Goal: Information Seeking & Learning: Learn about a topic

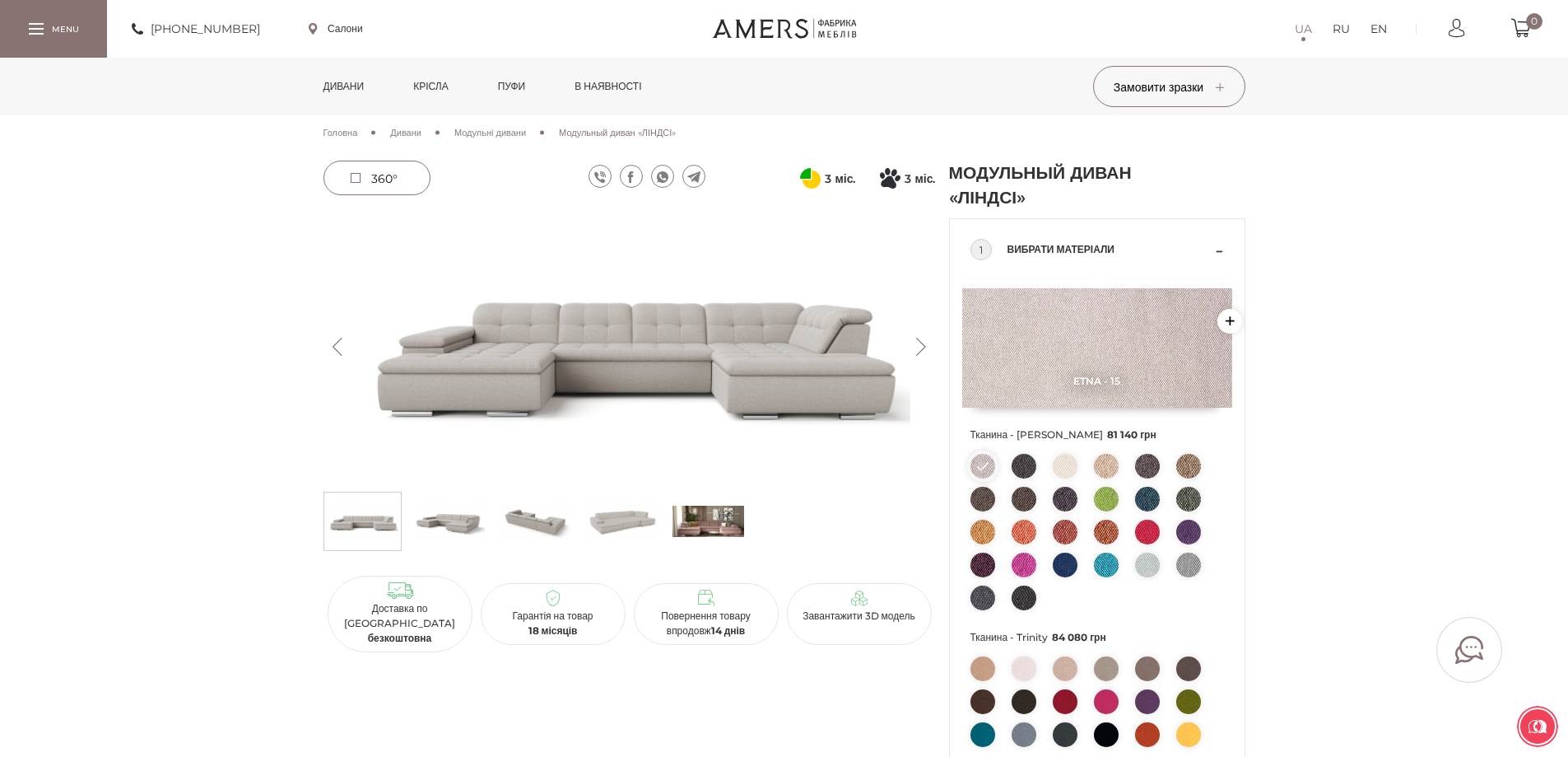
click at [712, 516] on img at bounding box center [708, 520] width 72 height 49
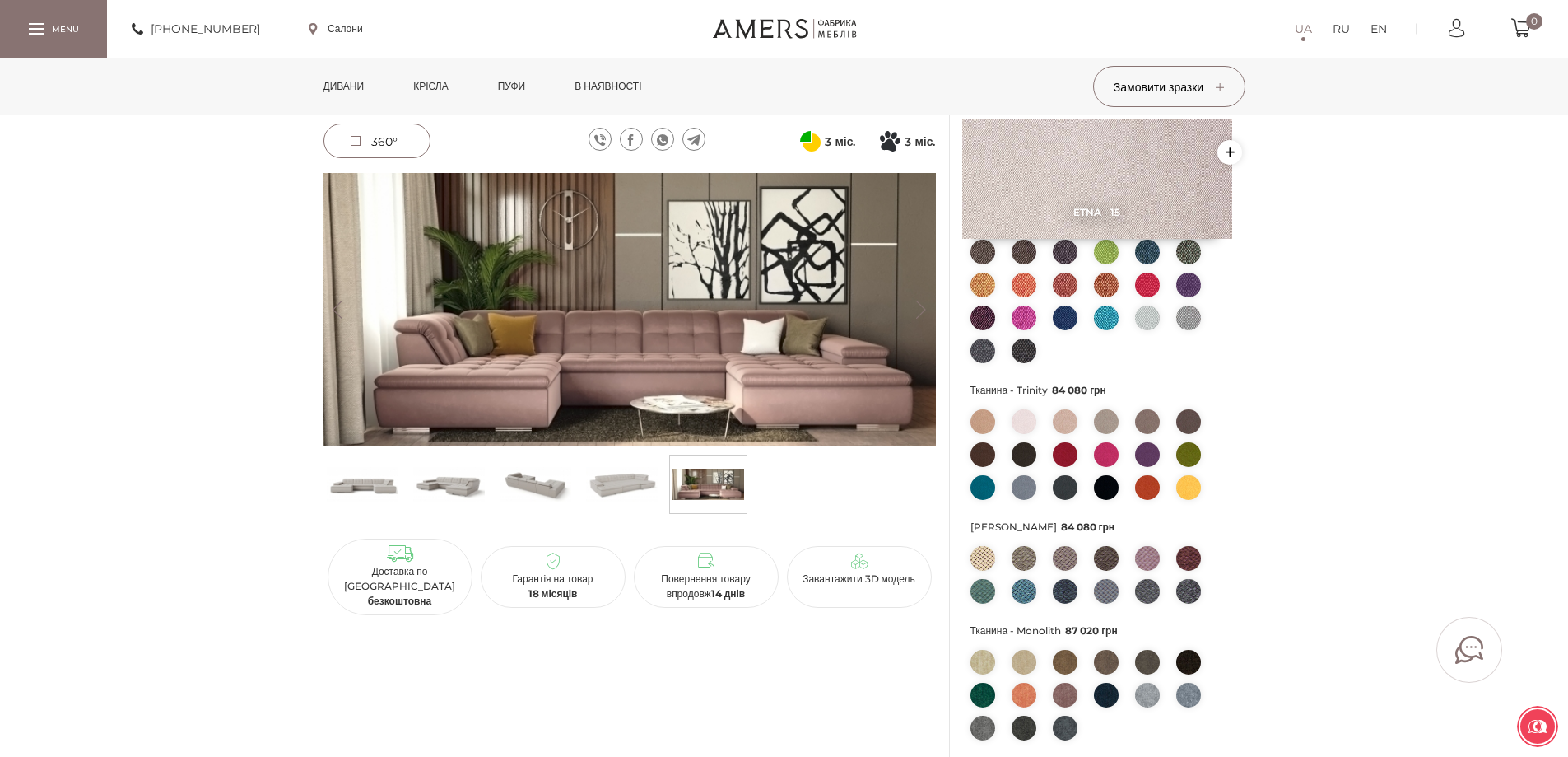
scroll to position [82, 0]
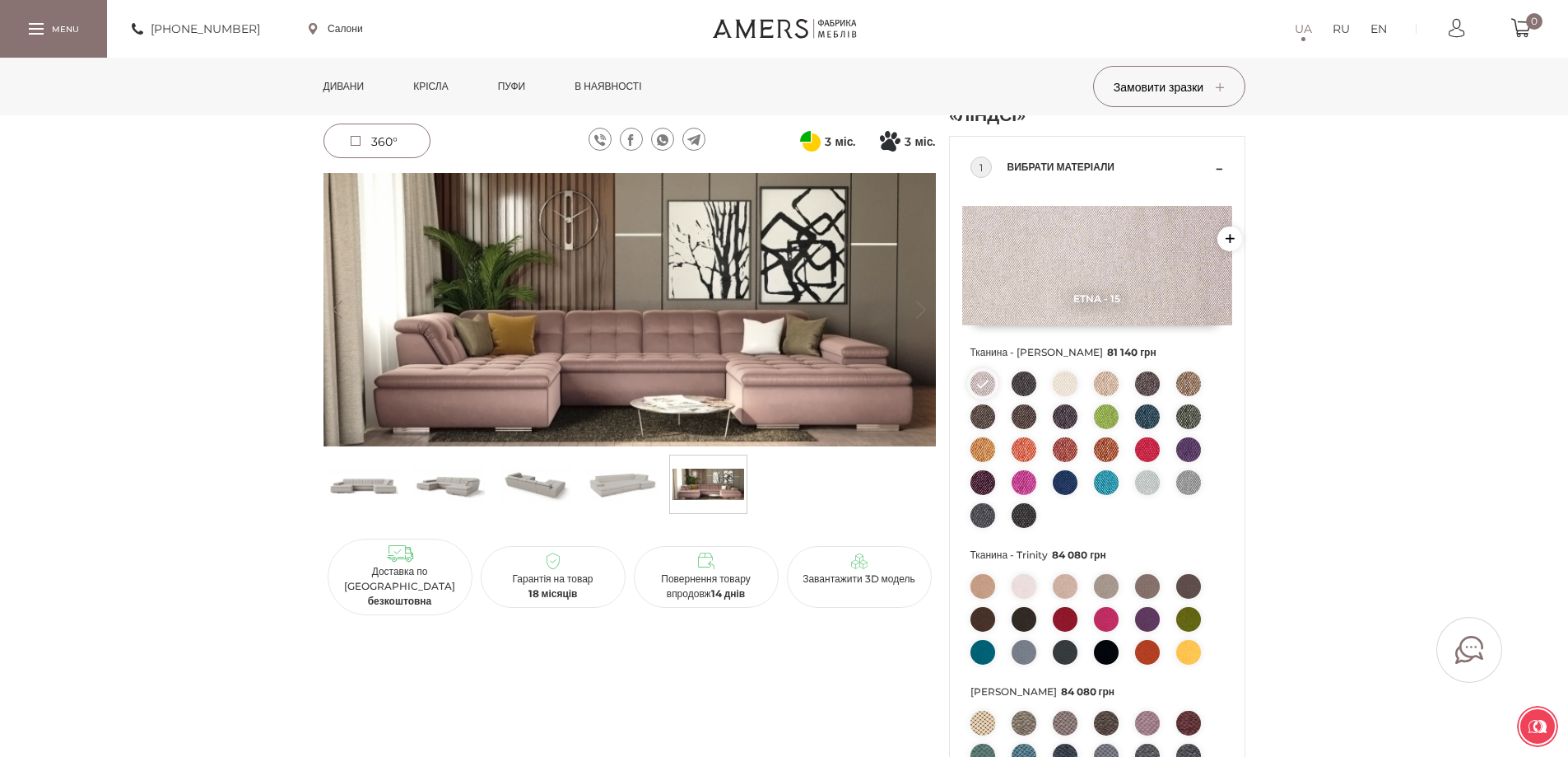
click at [1144, 485] on img at bounding box center [1147, 483] width 25 height 25
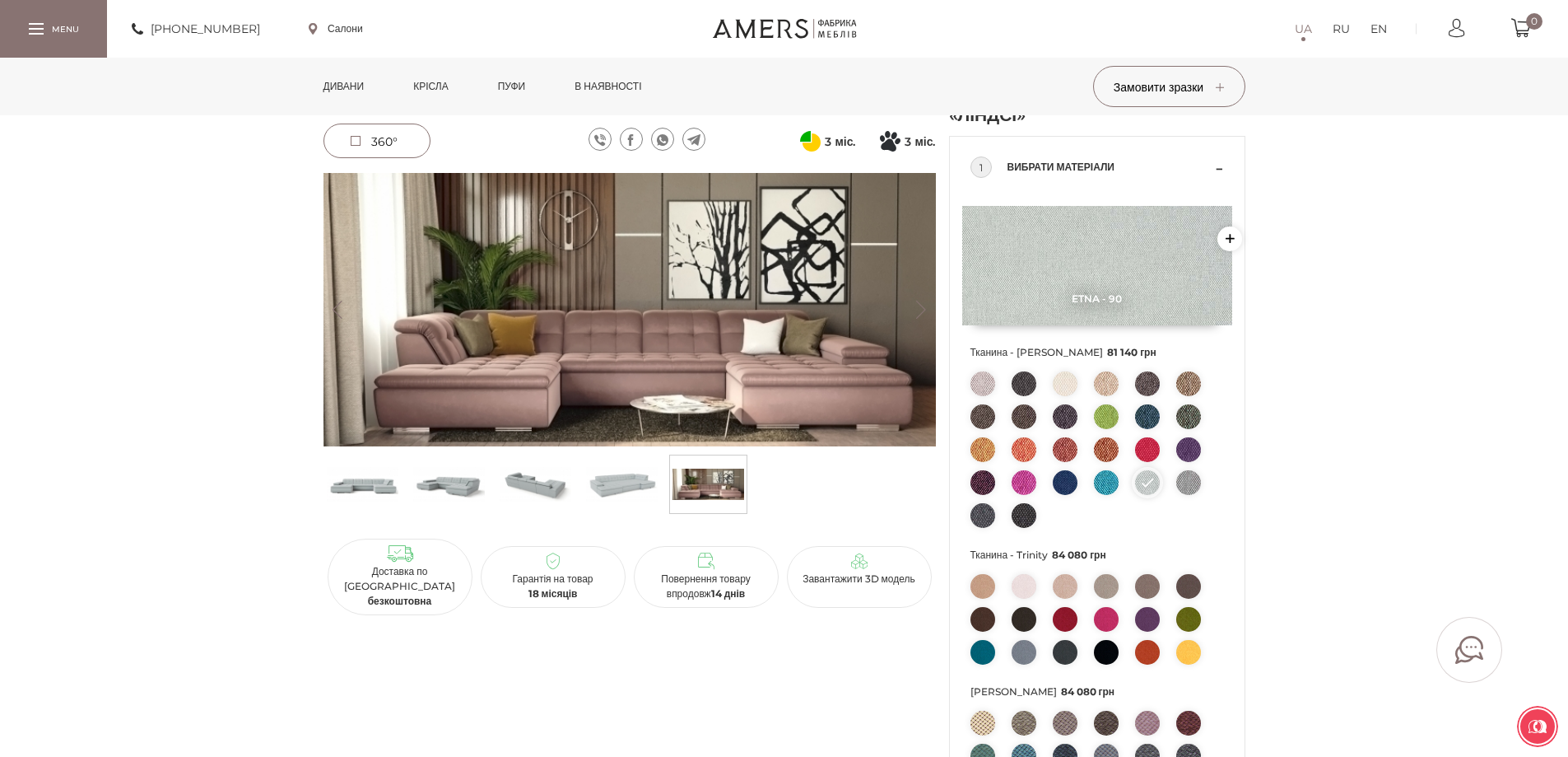
click at [1063, 383] on img at bounding box center [1065, 383] width 25 height 25
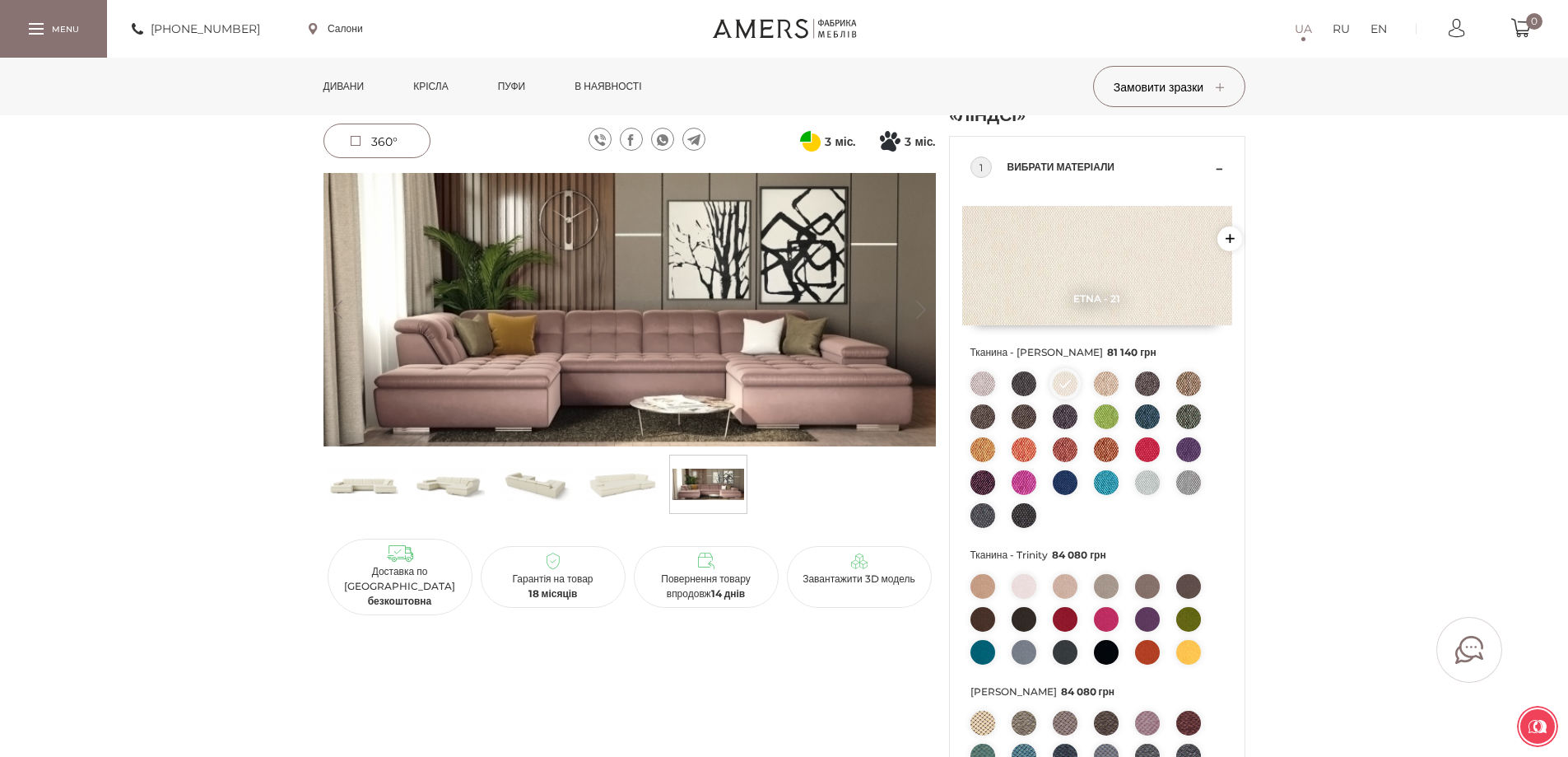
click at [532, 486] on img at bounding box center [536, 484] width 72 height 49
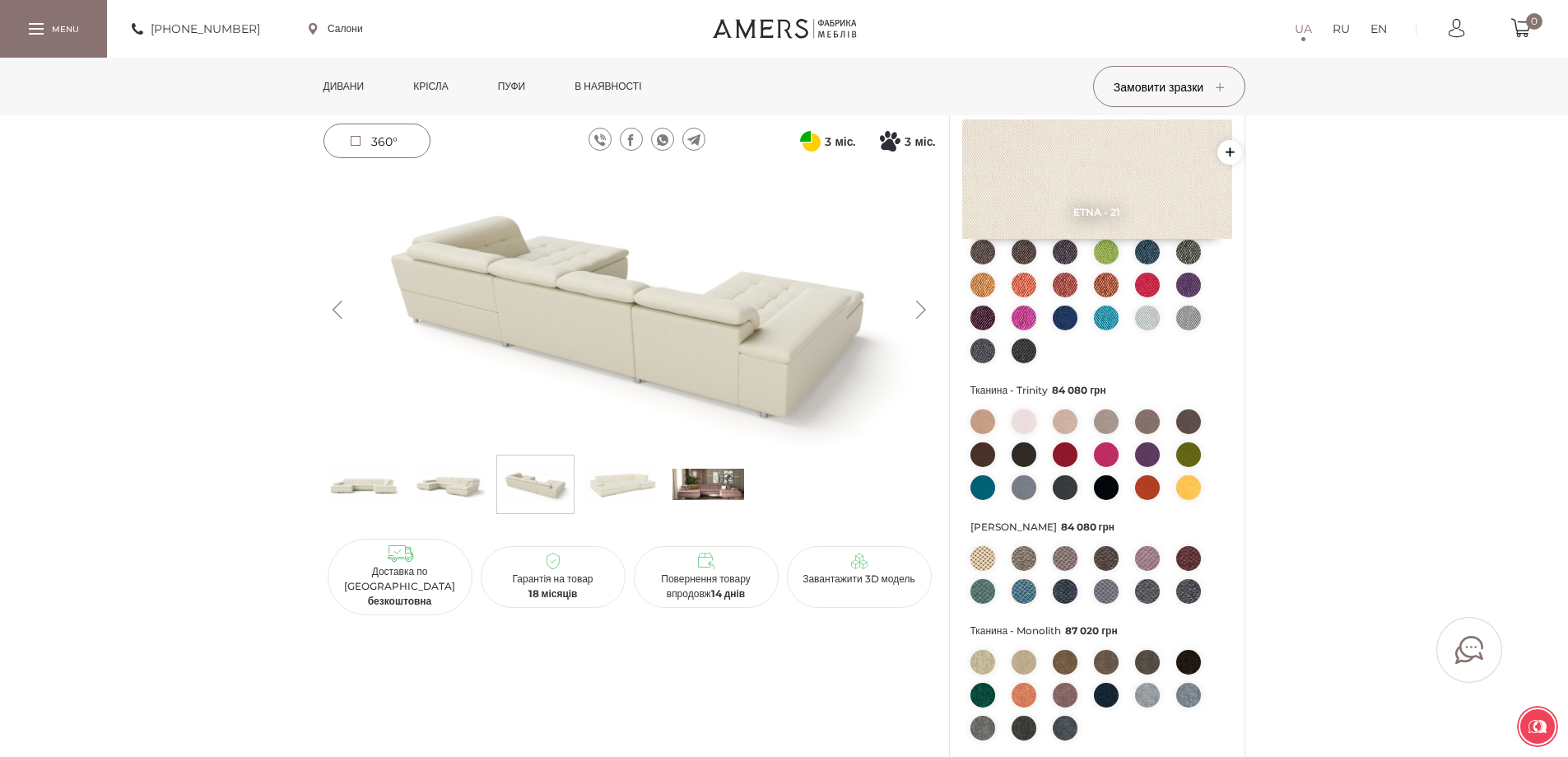
scroll to position [0, 0]
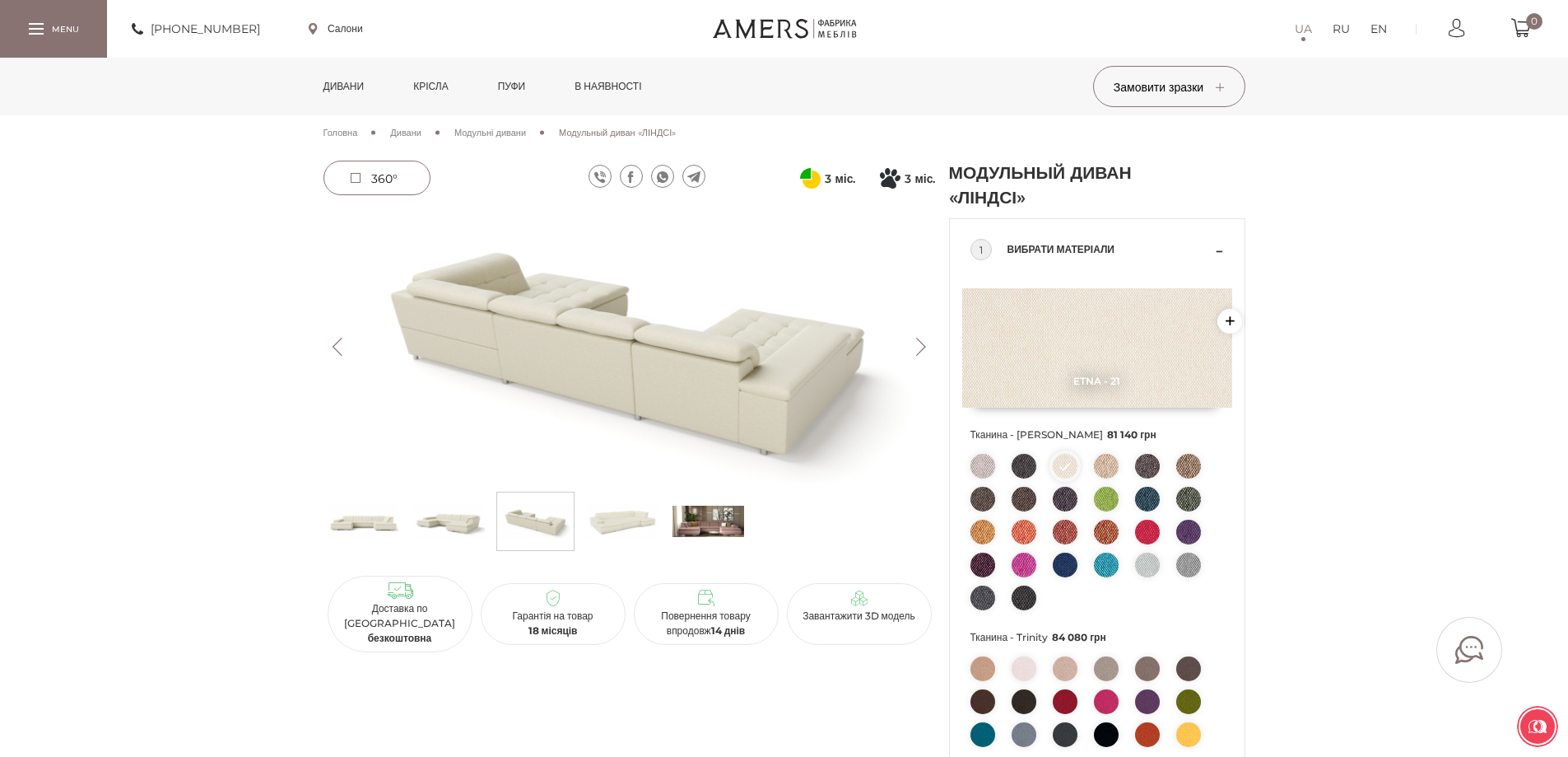
click at [1141, 570] on img at bounding box center [1147, 565] width 25 height 25
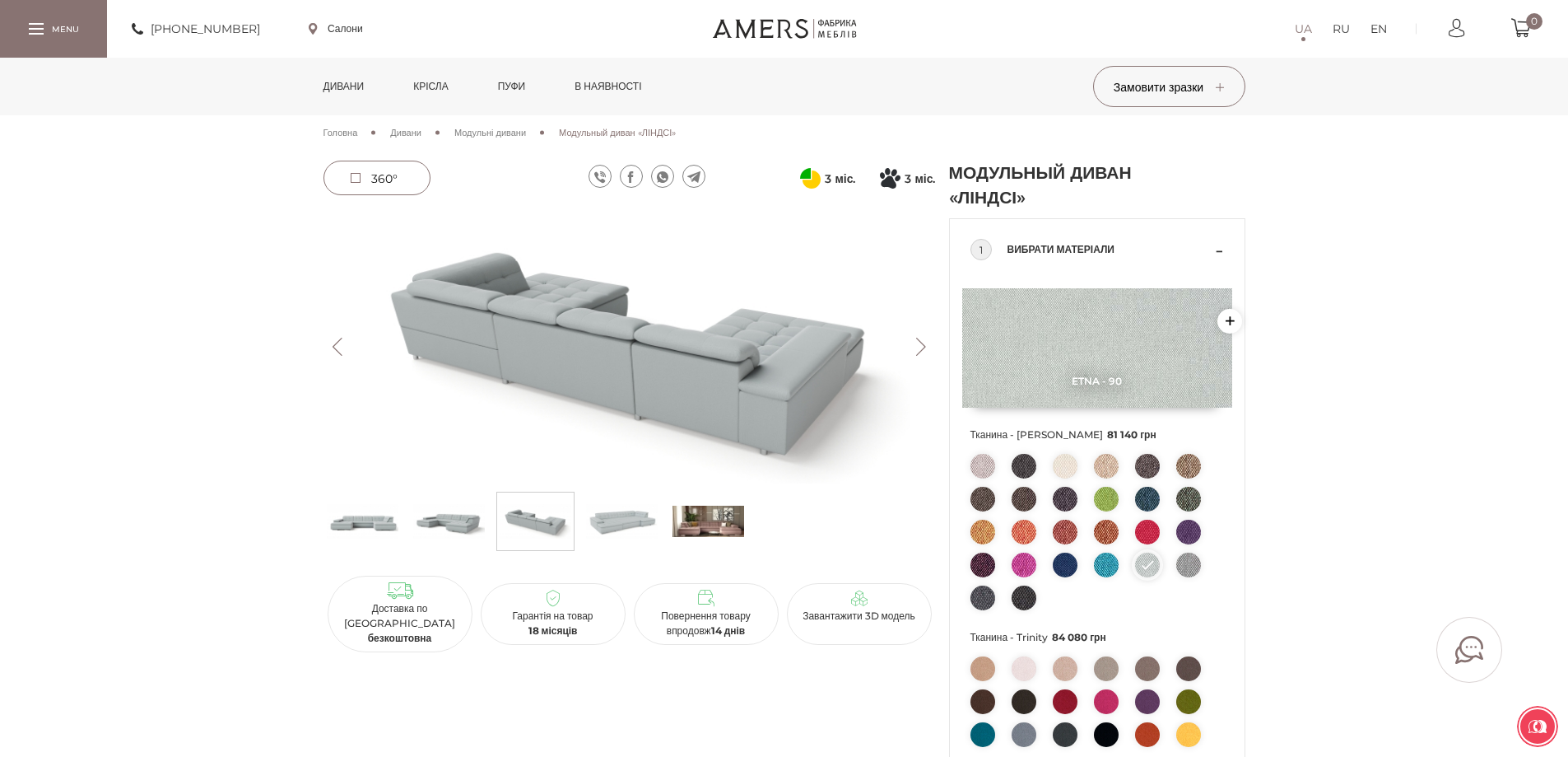
click at [1109, 466] on img at bounding box center [1106, 466] width 25 height 25
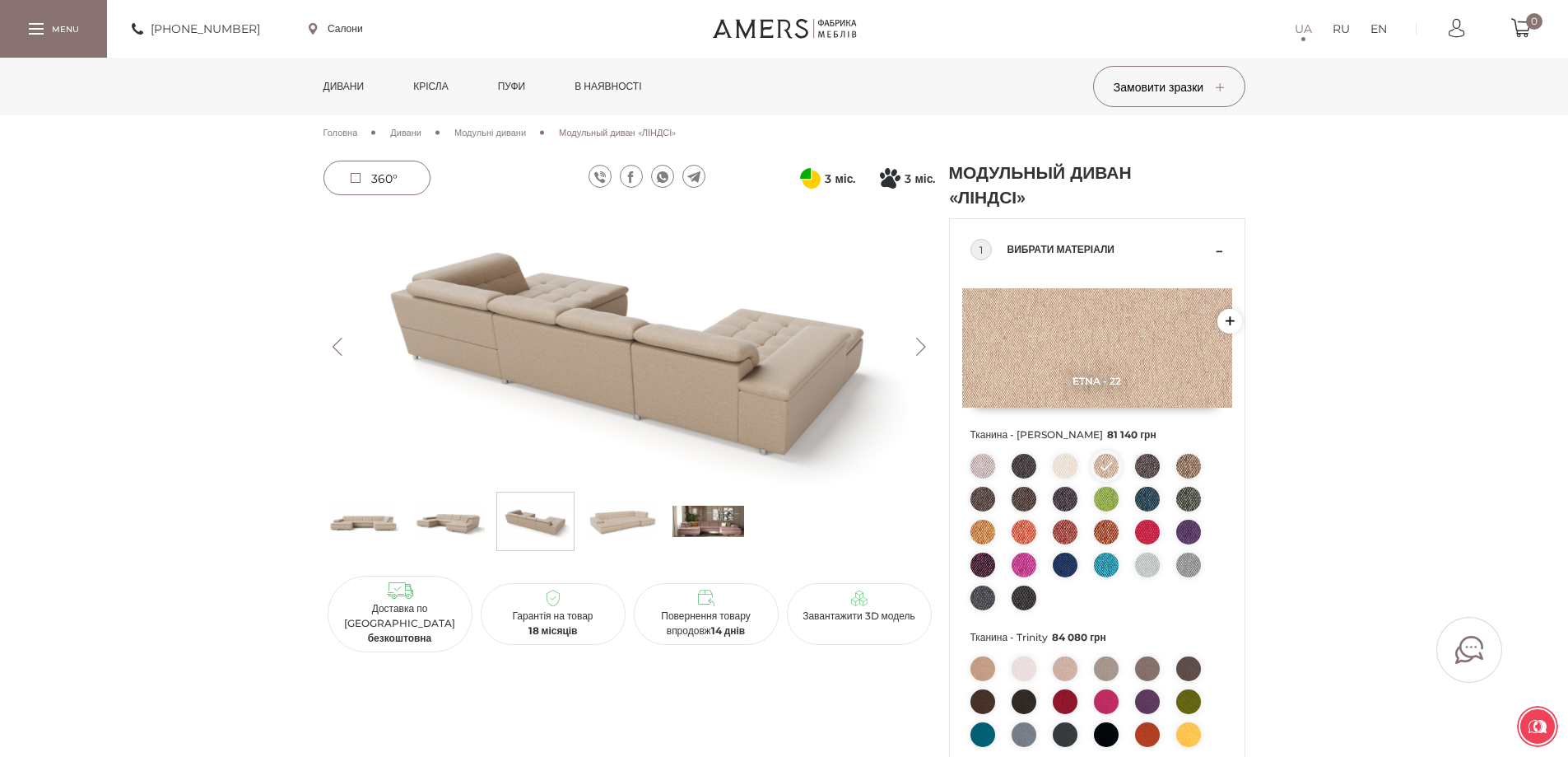
click at [1189, 534] on img at bounding box center [1188, 532] width 25 height 25
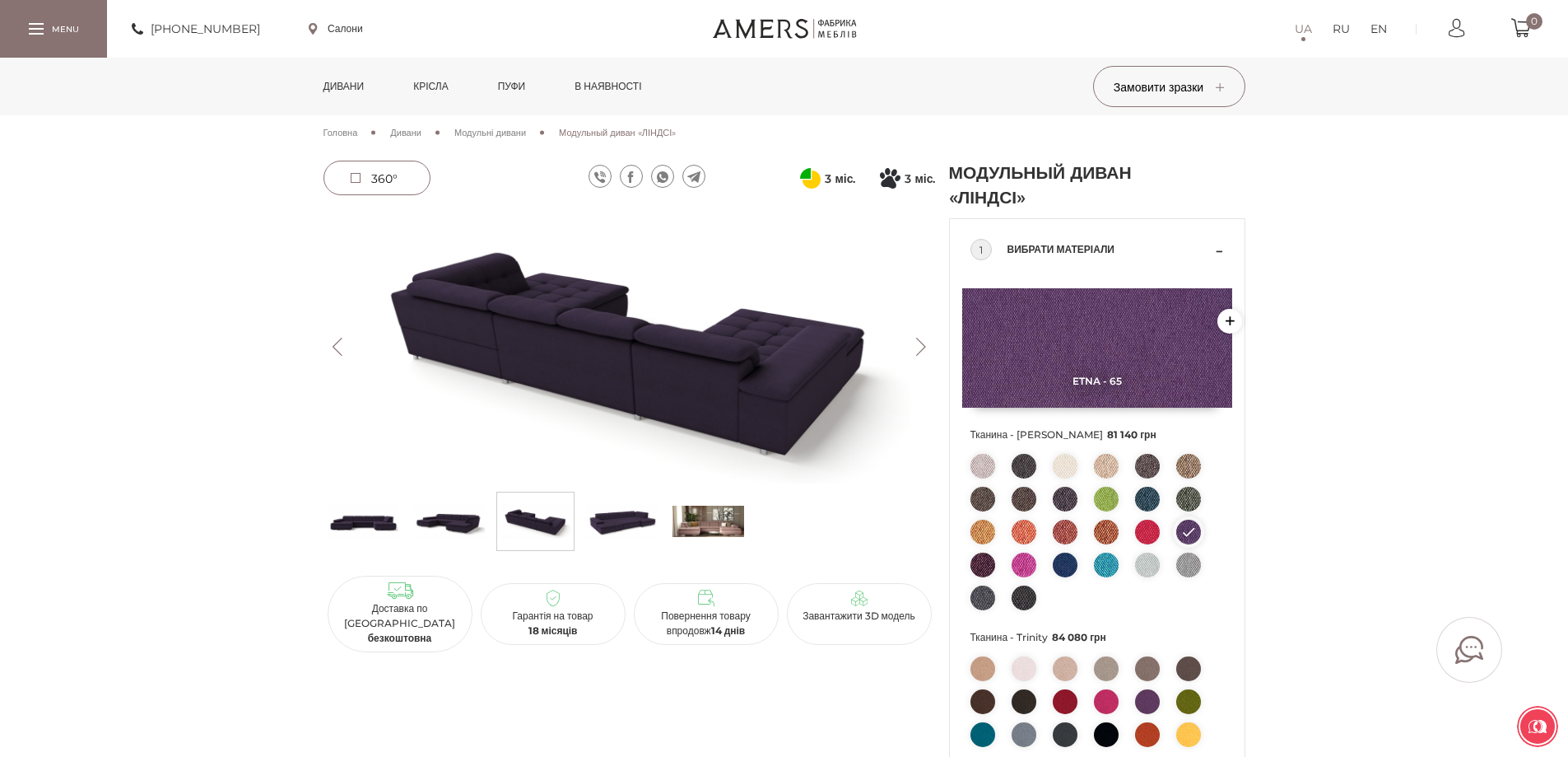
click at [1142, 701] on img at bounding box center [1147, 701] width 25 height 25
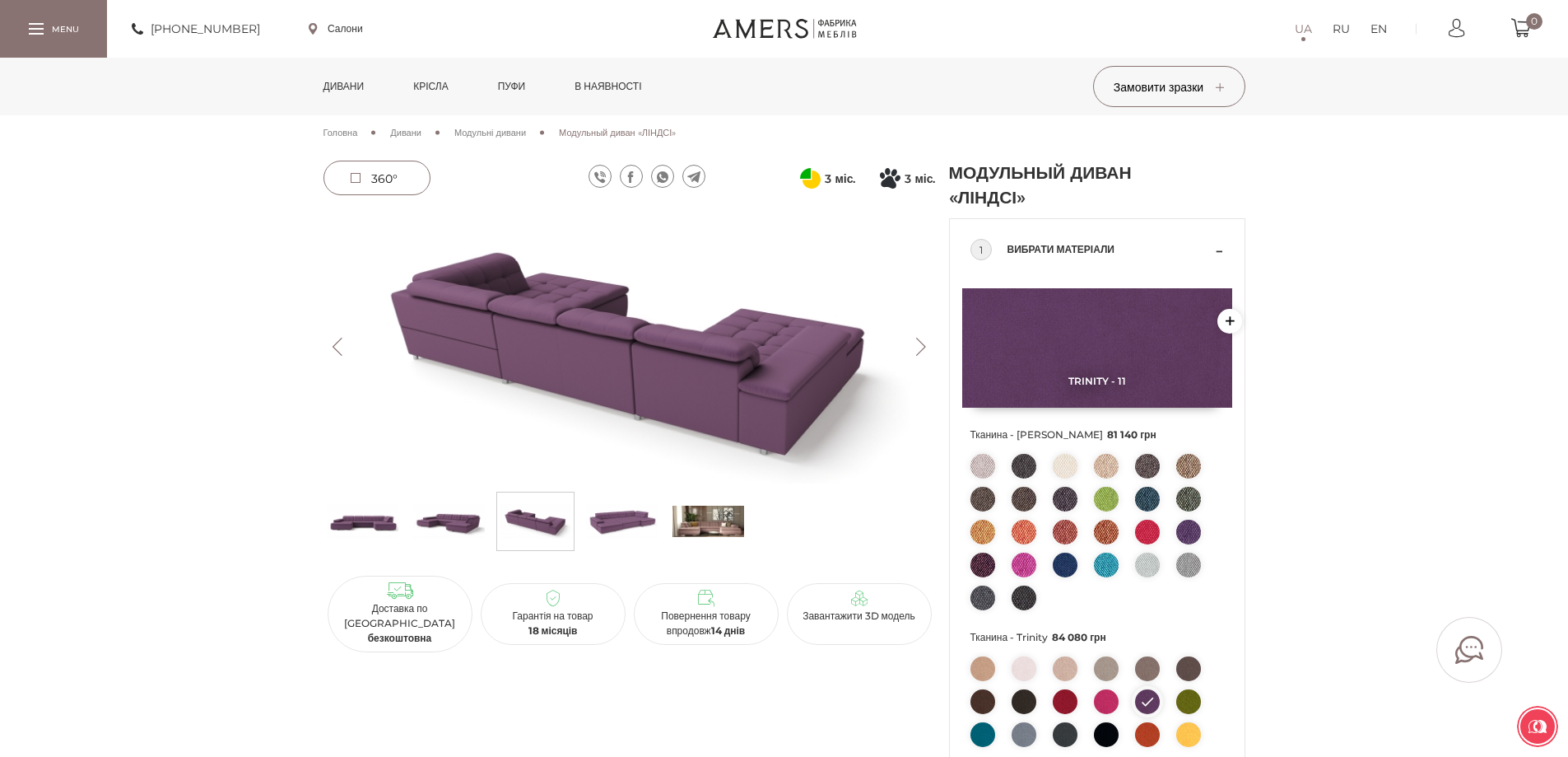
click at [1188, 666] on img at bounding box center [1188, 668] width 25 height 25
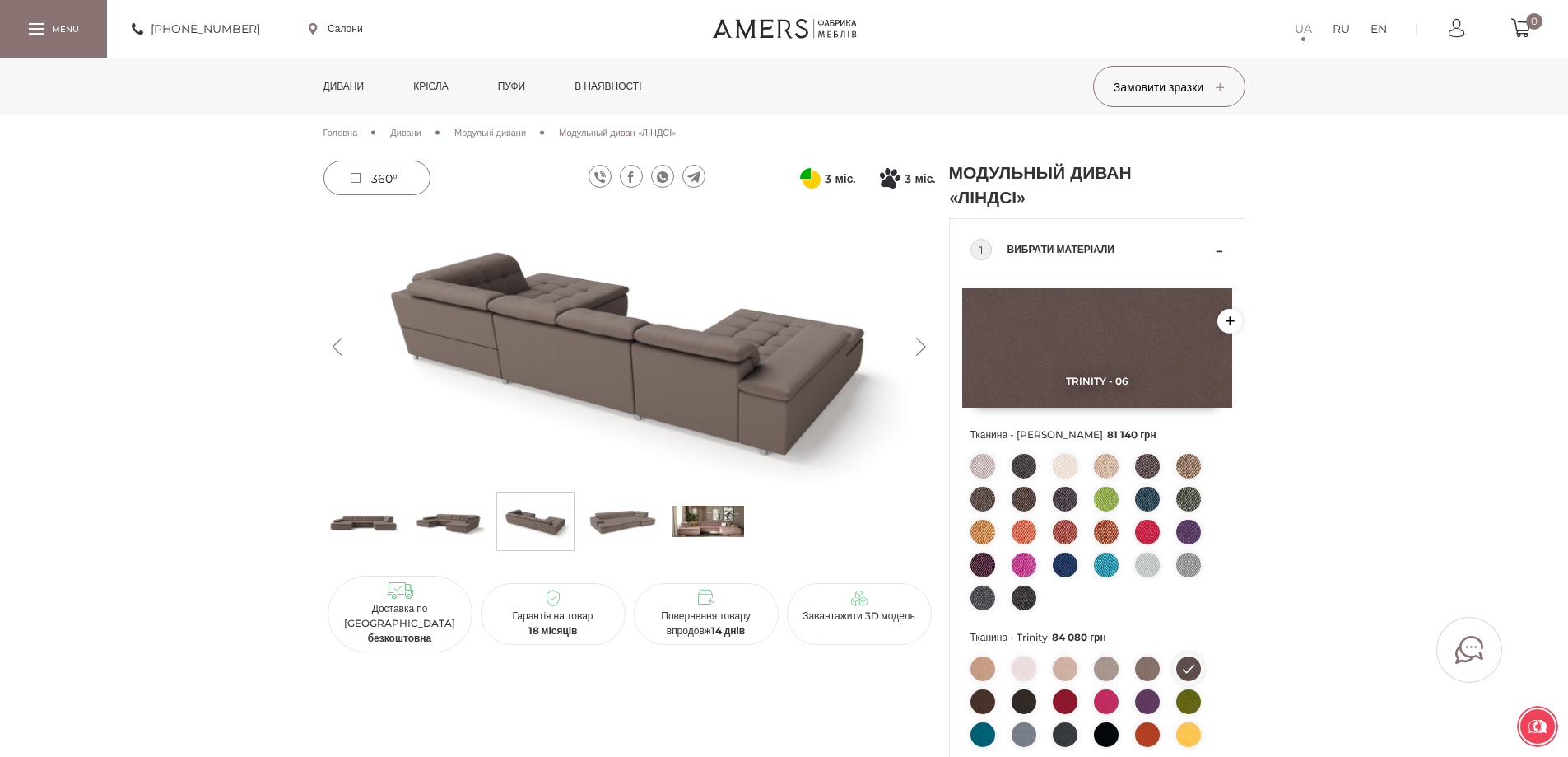
click at [1149, 701] on img at bounding box center [1147, 701] width 25 height 25
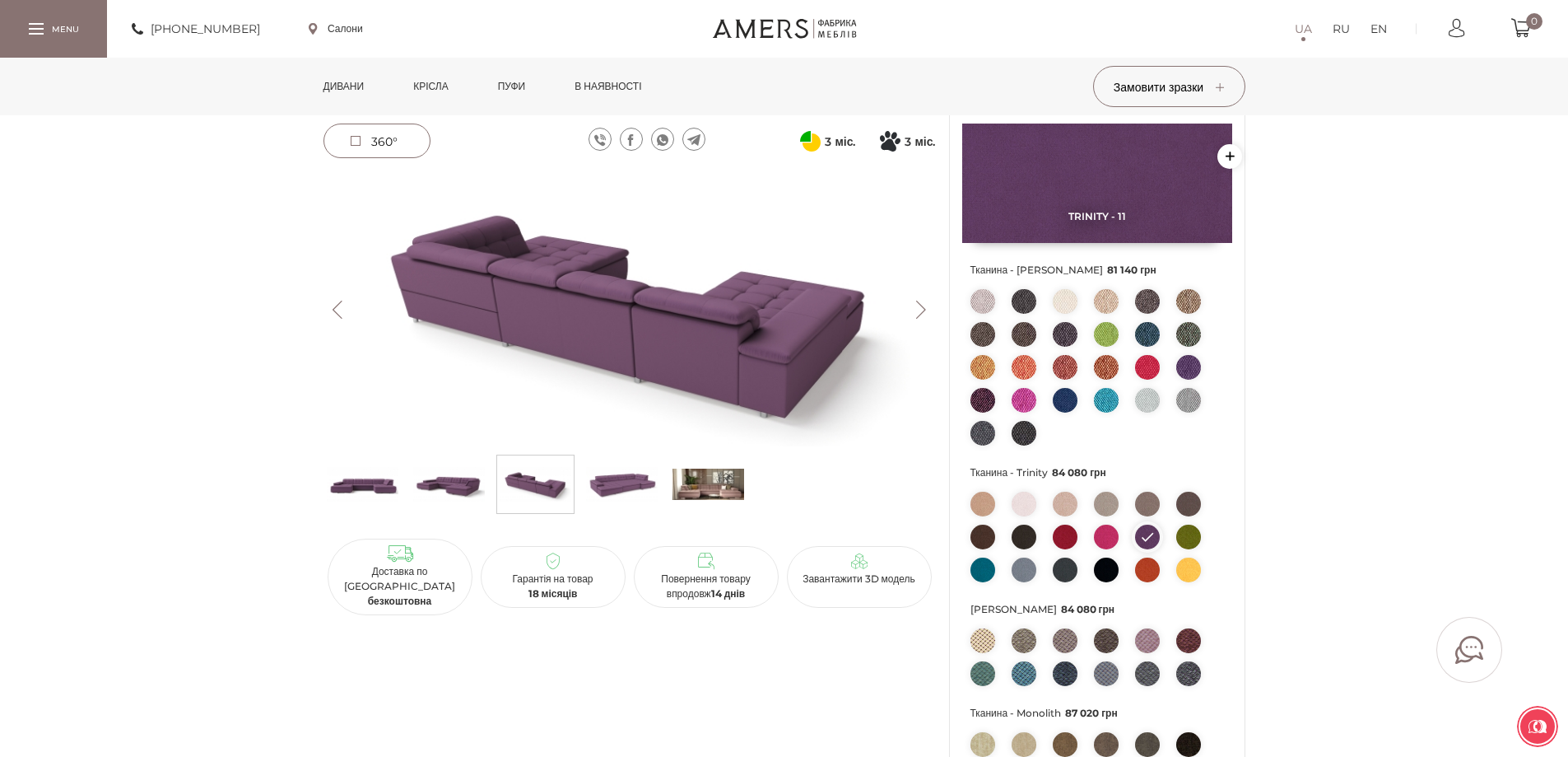
scroll to position [247, 0]
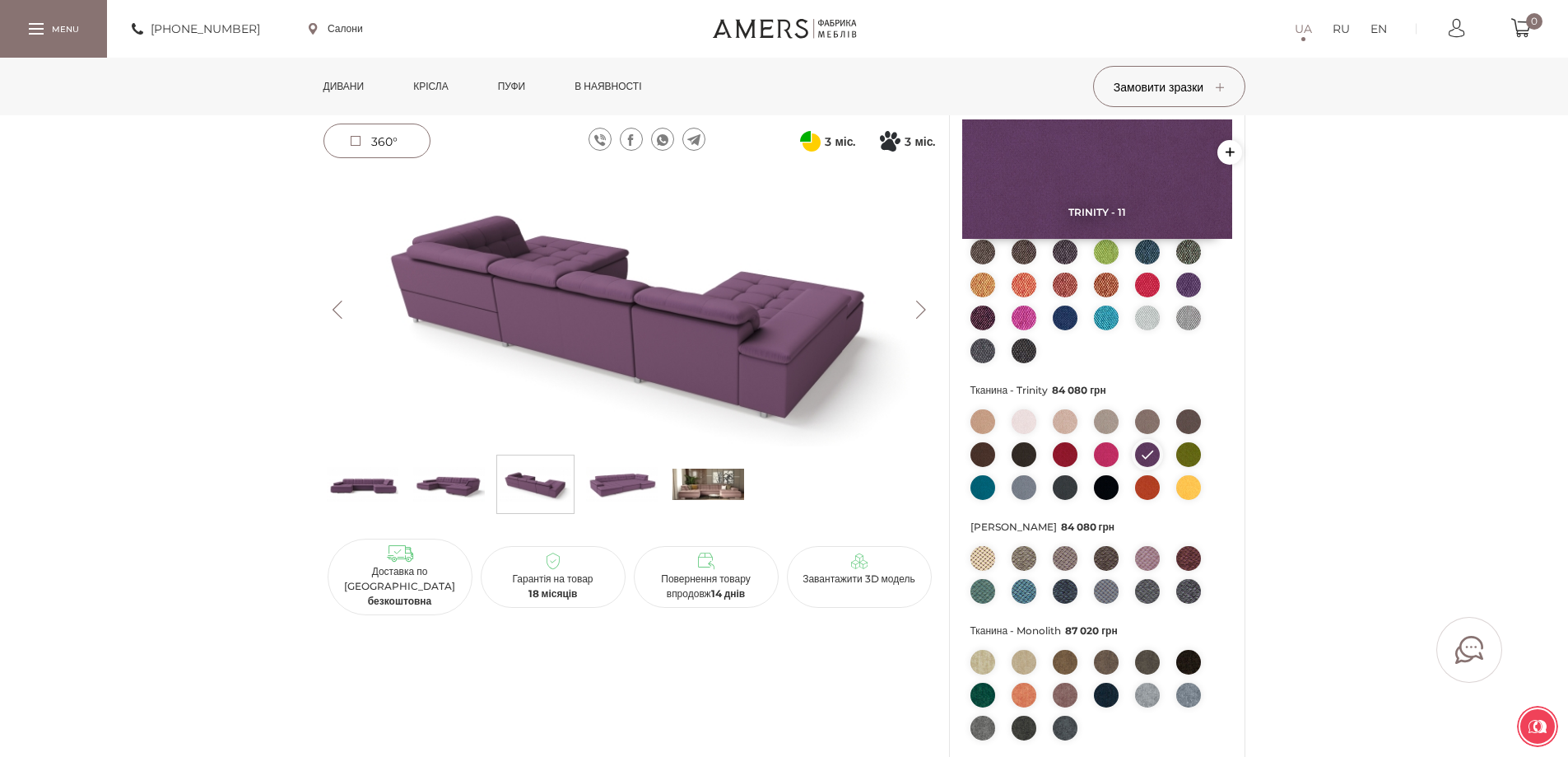
click at [1186, 555] on img at bounding box center [1188, 558] width 25 height 25
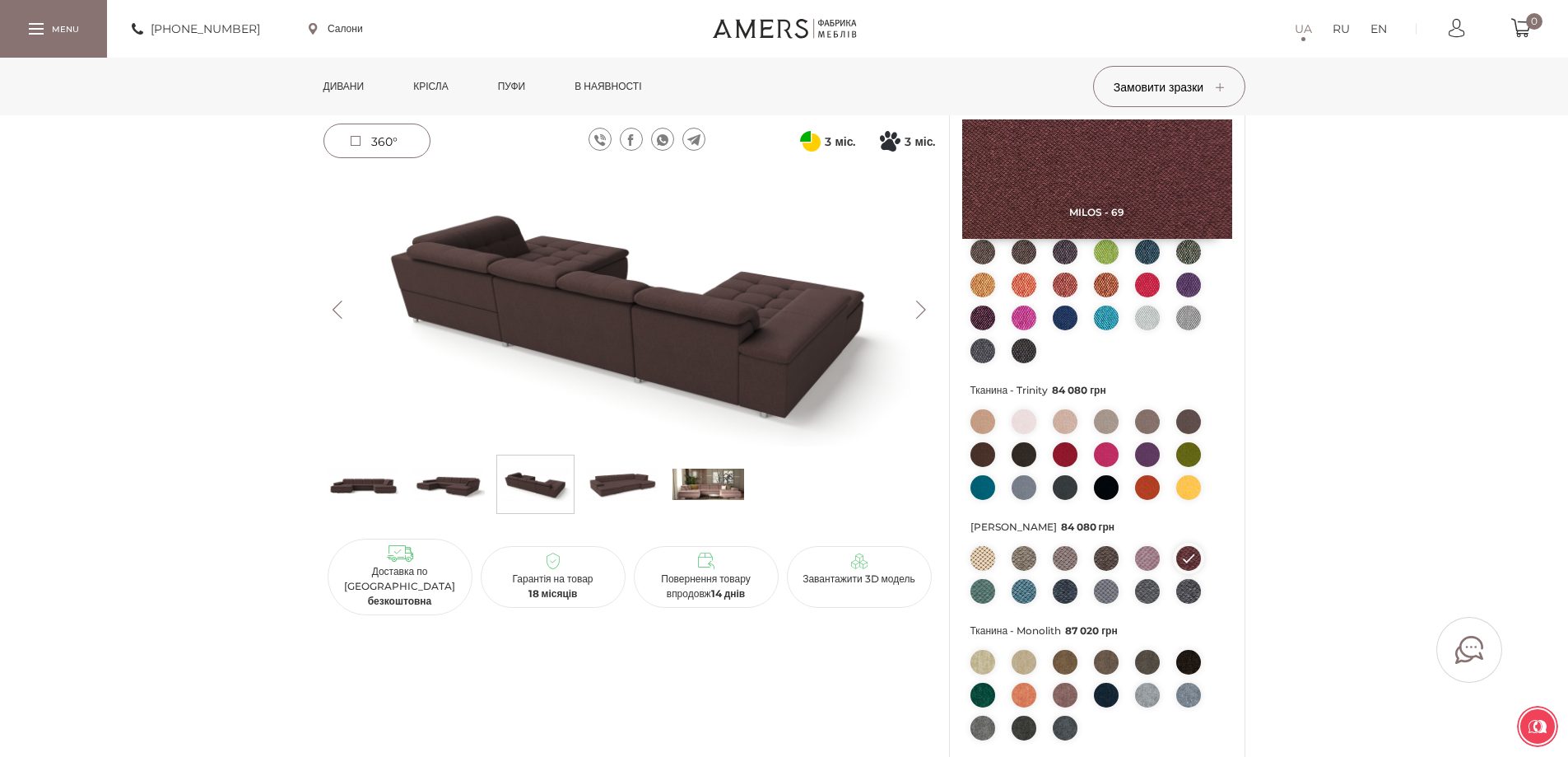
click at [1147, 558] on img at bounding box center [1147, 558] width 25 height 25
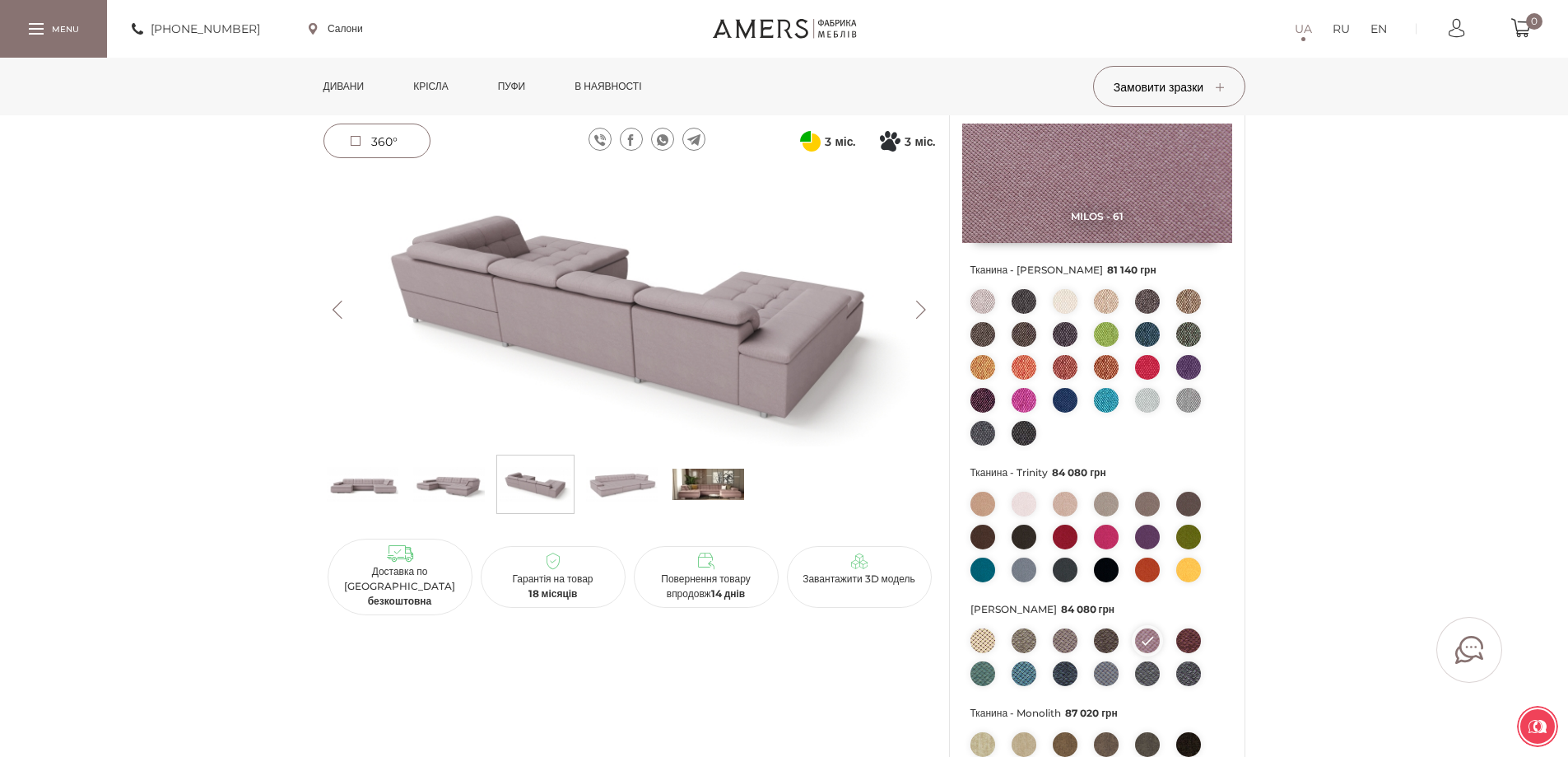
scroll to position [82, 0]
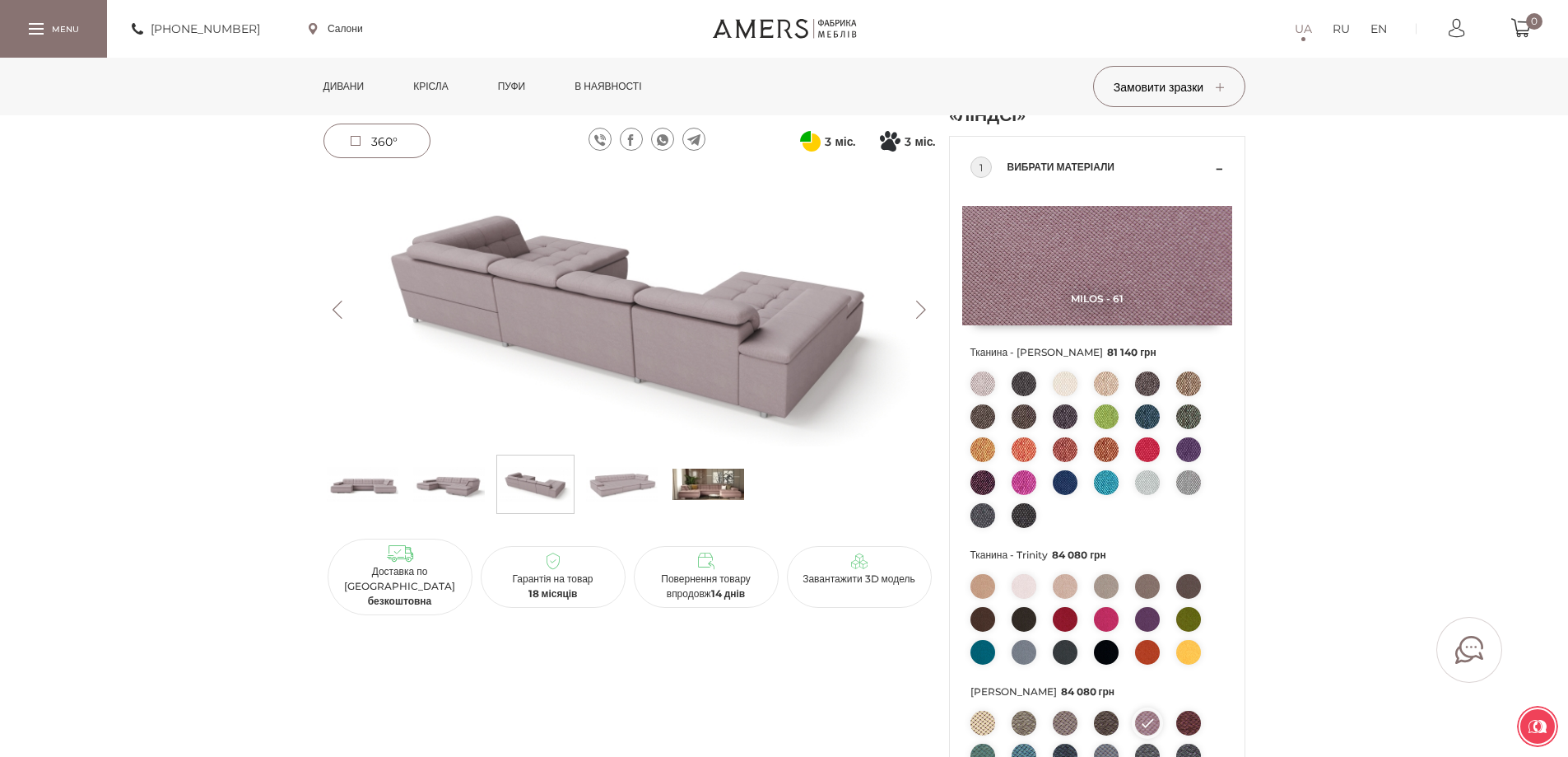
click at [1143, 615] on img at bounding box center [1147, 619] width 25 height 25
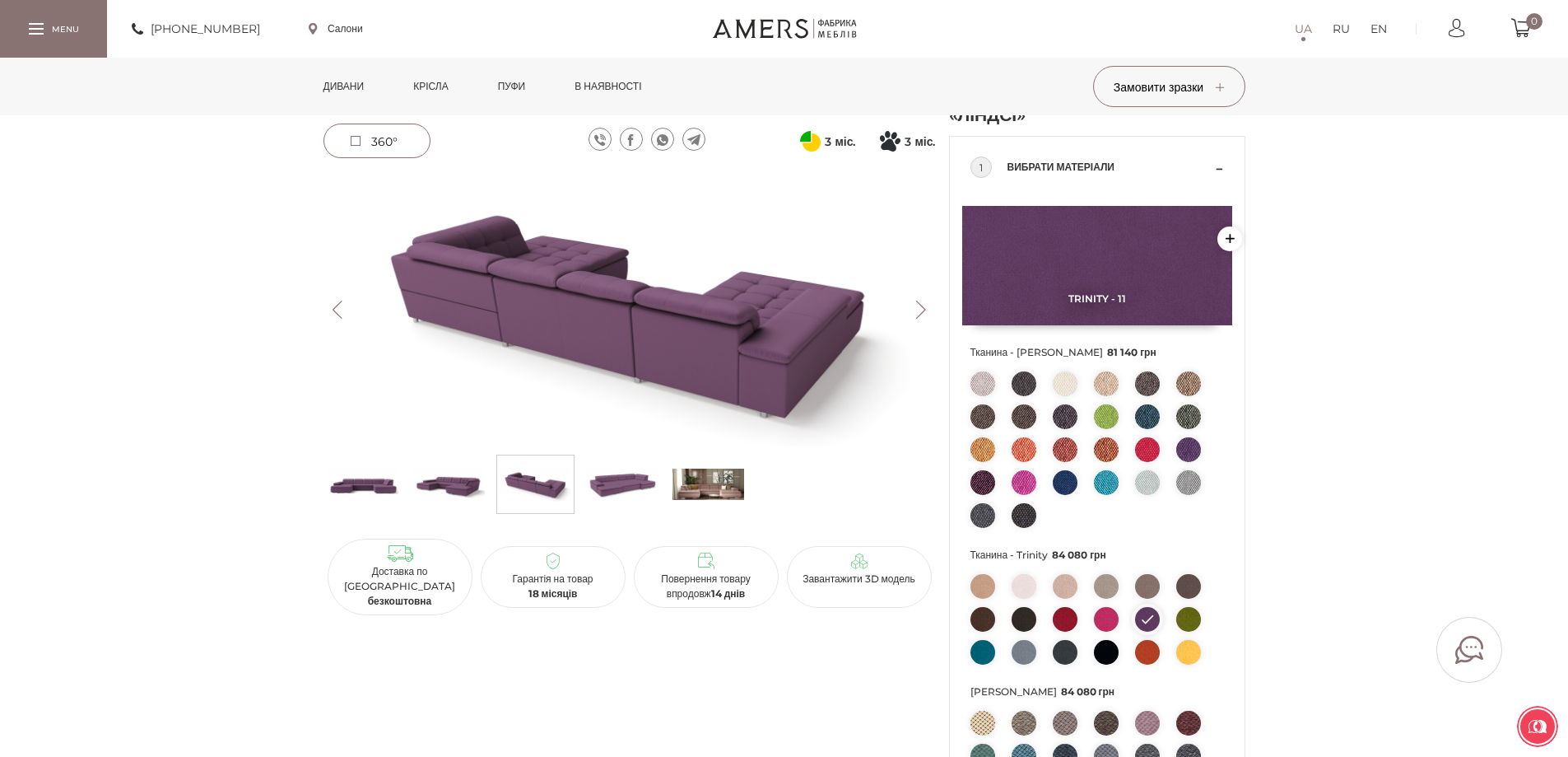
click at [1187, 452] on img at bounding box center [1188, 450] width 25 height 25
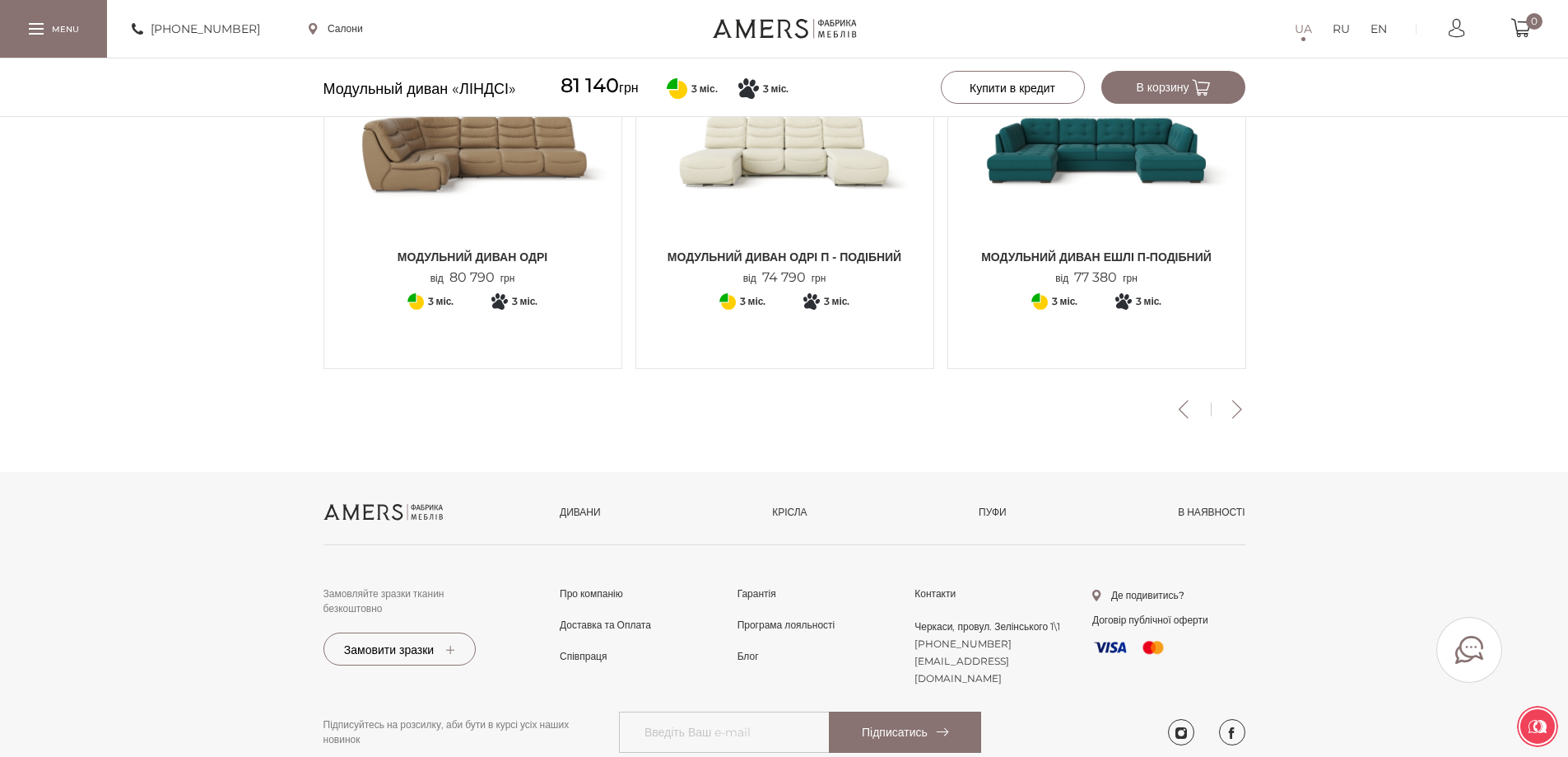
scroll to position [2294, 0]
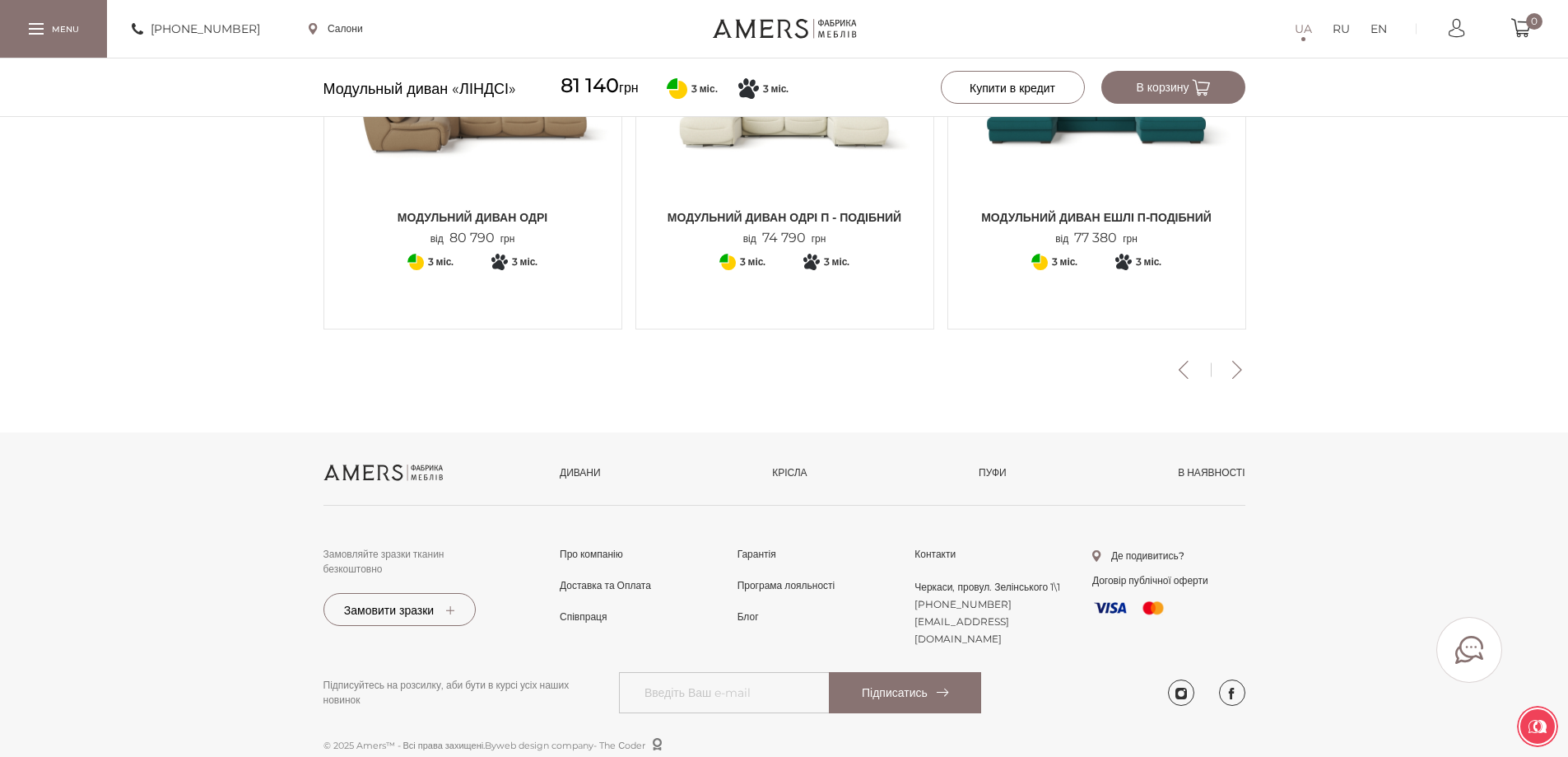
click at [1231, 375] on button "Next" at bounding box center [1238, 369] width 29 height 18
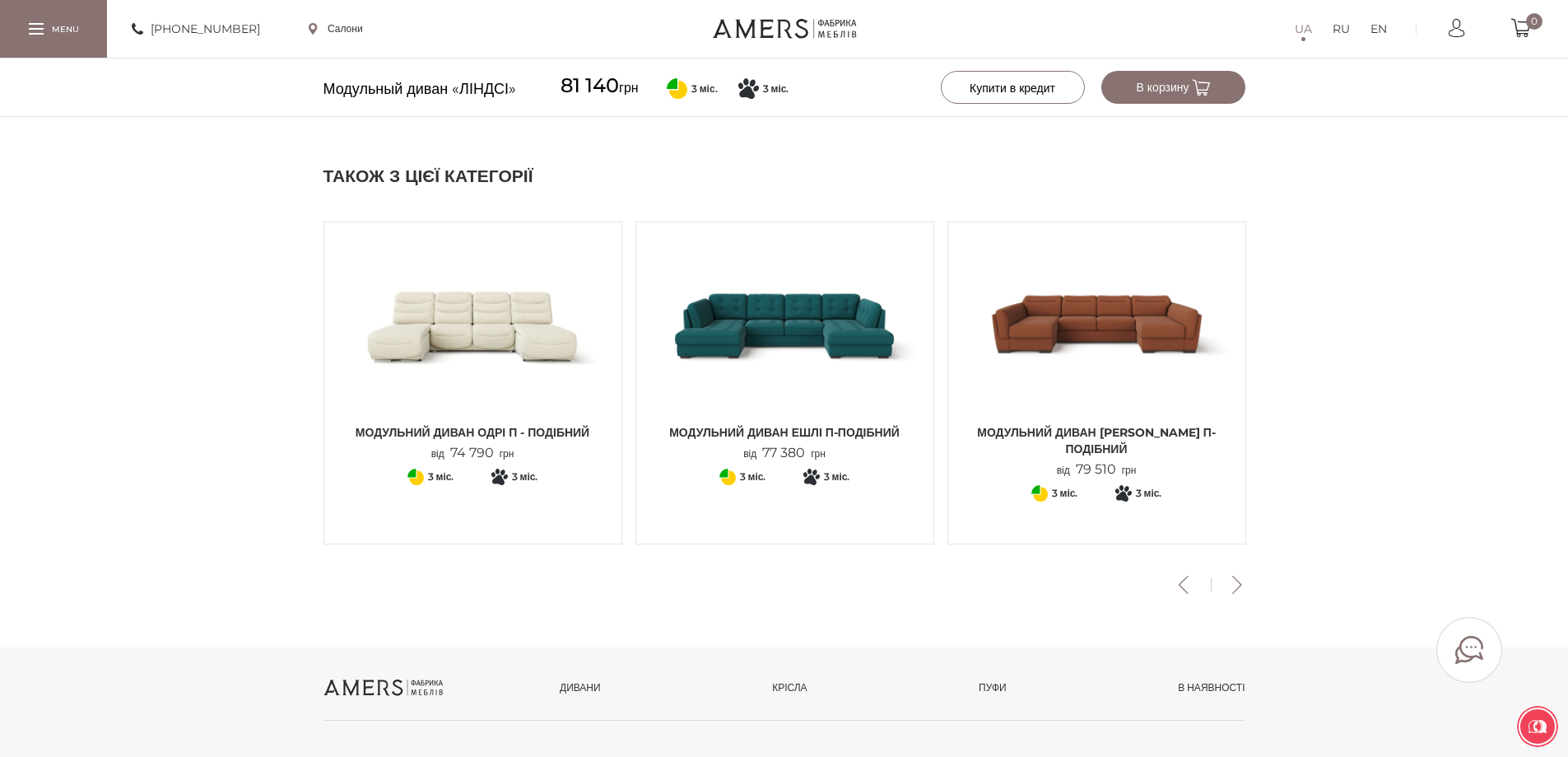
scroll to position [1636, 0]
